Goal: Information Seeking & Learning: Learn about a topic

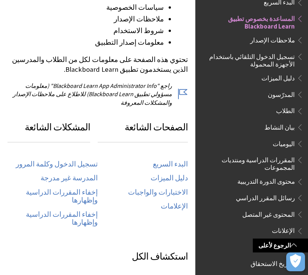
scroll to position [316, 0]
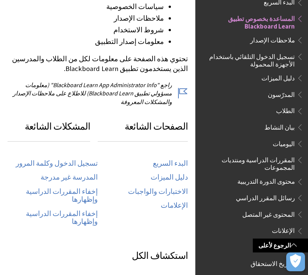
click at [176, 159] on link "البدء السريع" at bounding box center [170, 163] width 35 height 9
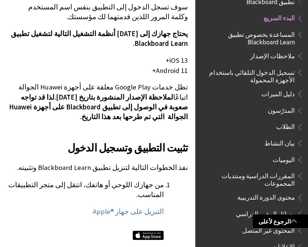
scroll to position [300, 0]
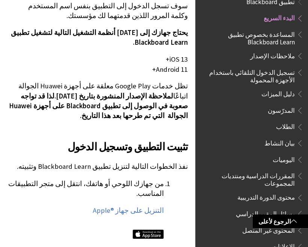
click at [154, 230] on img at bounding box center [148, 234] width 31 height 9
click at [154, 222] on div at bounding box center [148, 235] width 31 height 27
click at [152, 206] on link "التنزيل على جهاز Apple®‎" at bounding box center [128, 210] width 71 height 9
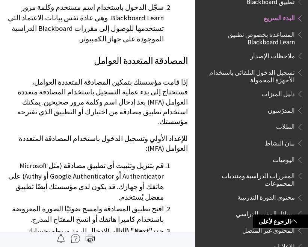
scroll to position [727, 0]
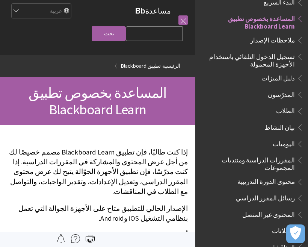
scroll to position [5, 0]
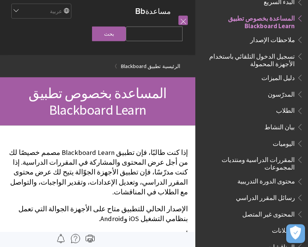
click at [161, 34] on input "Search Query" at bounding box center [154, 34] width 57 height 15
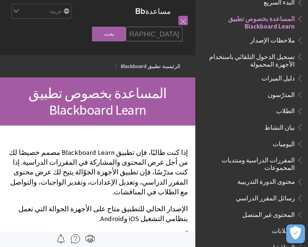
type input "[GEOGRAPHIC_DATA]"
click at [125, 34] on input "بحث" at bounding box center [109, 34] width 34 height 15
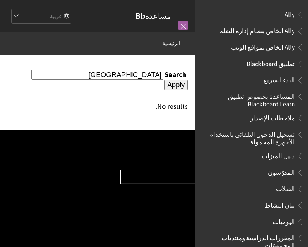
click at [164, 80] on input "Apply" at bounding box center [176, 85] width 24 height 11
click at [144, 178] on select "Choose your product... Ally تطبيق Blackboard Blackboard Data Collaborate Commun…" at bounding box center [211, 177] width 180 height 14
select select "/ar-sa/Blackboard_App"
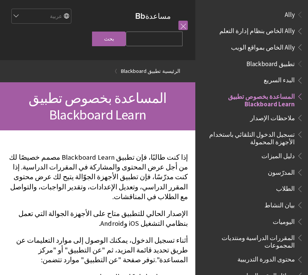
click at [283, 81] on span "البدء السريع" at bounding box center [279, 79] width 31 height 10
